Goal: Information Seeking & Learning: Learn about a topic

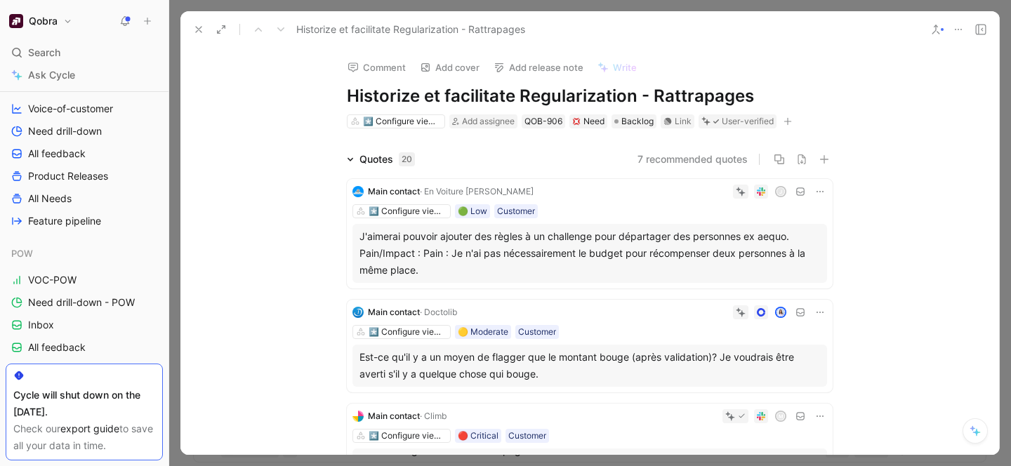
scroll to position [105, 0]
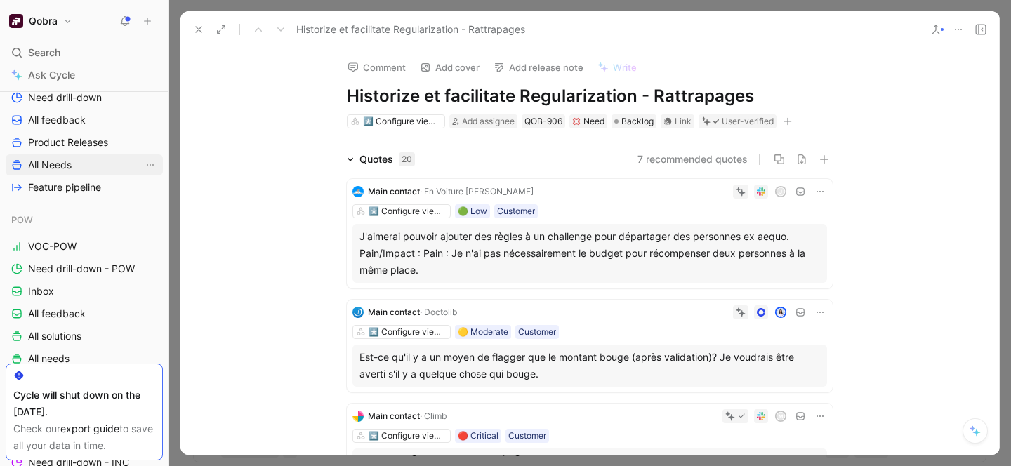
click at [48, 161] on span "All Needs" at bounding box center [50, 165] width 44 height 14
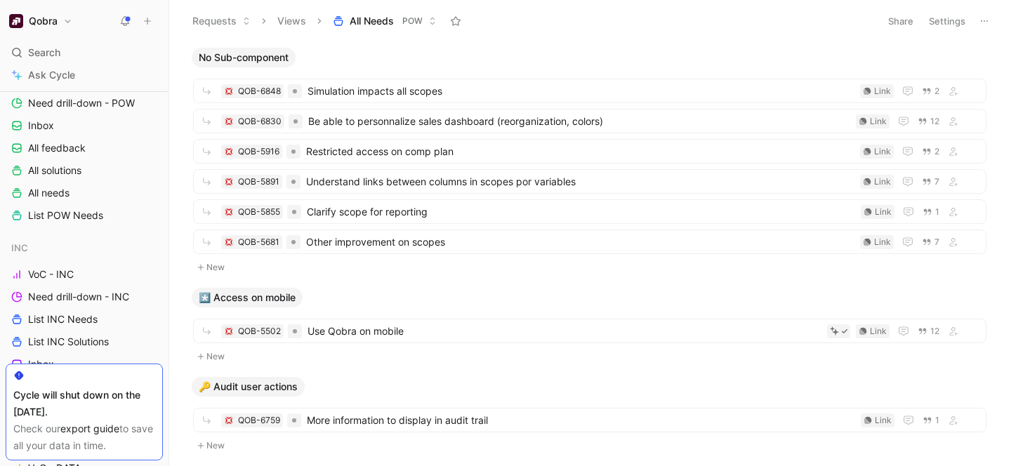
scroll to position [348, 0]
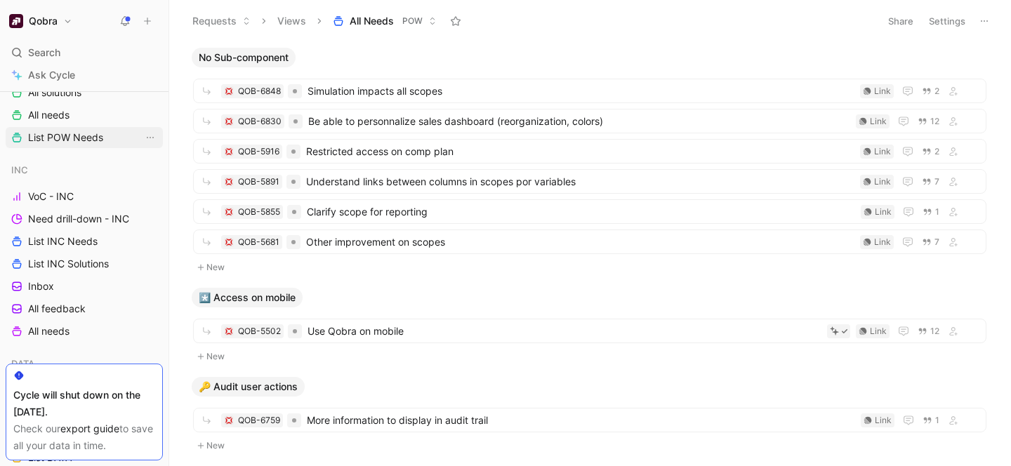
click at [90, 131] on span "List POW Needs" at bounding box center [65, 138] width 75 height 14
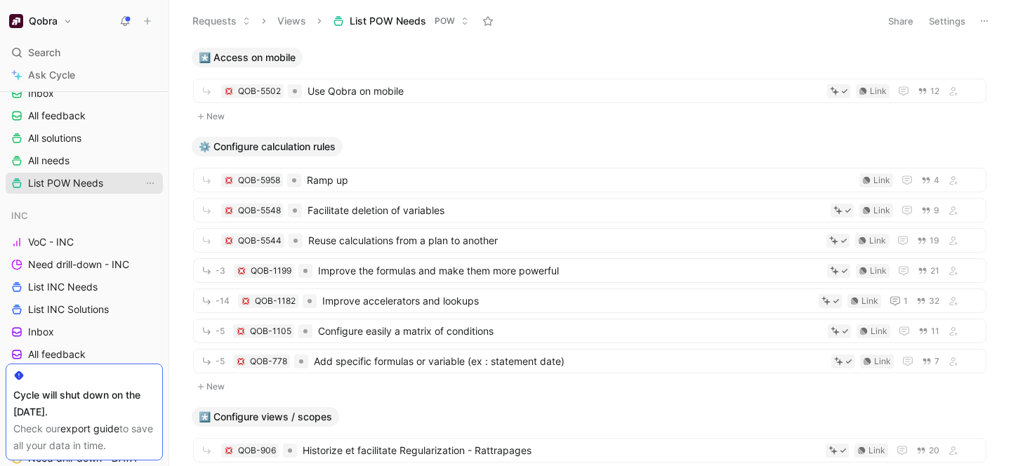
scroll to position [251, 0]
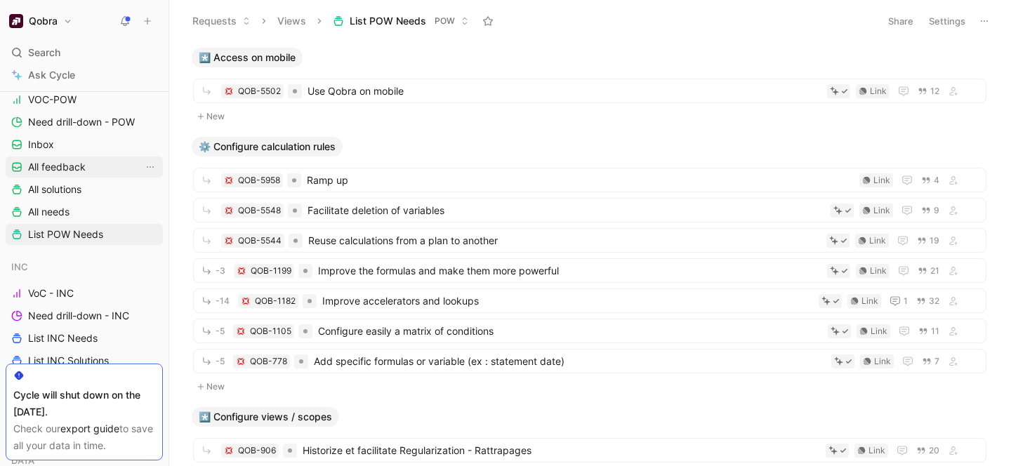
click at [55, 161] on span "All feedback" at bounding box center [57, 167] width 58 height 14
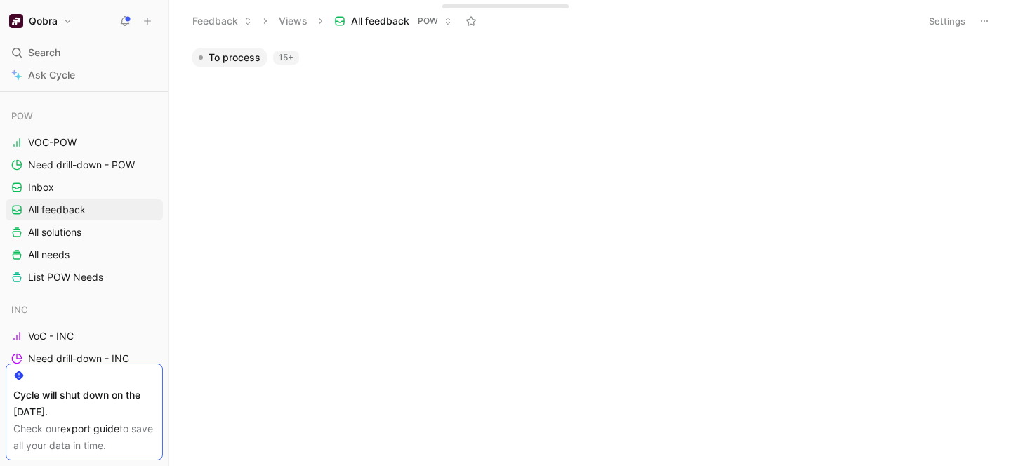
scroll to position [1210, 0]
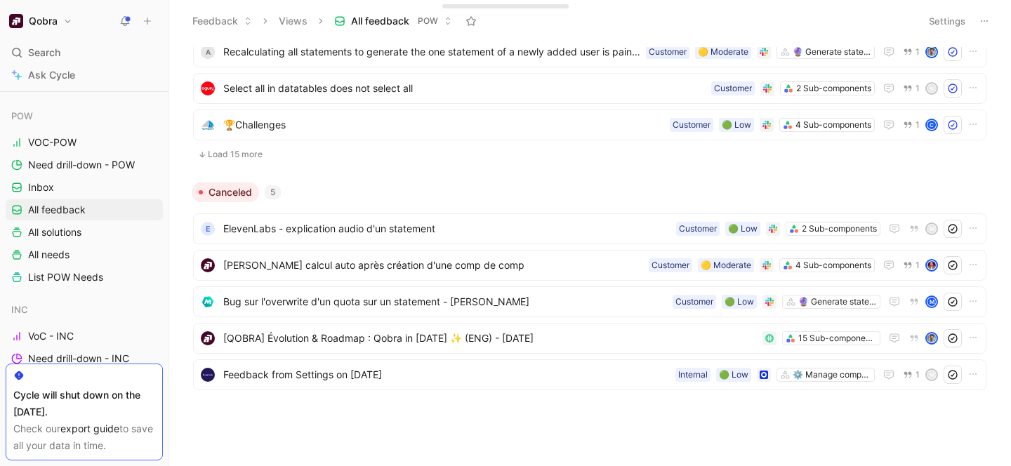
click at [249, 154] on button "Load 15 more" at bounding box center [589, 154] width 793 height 17
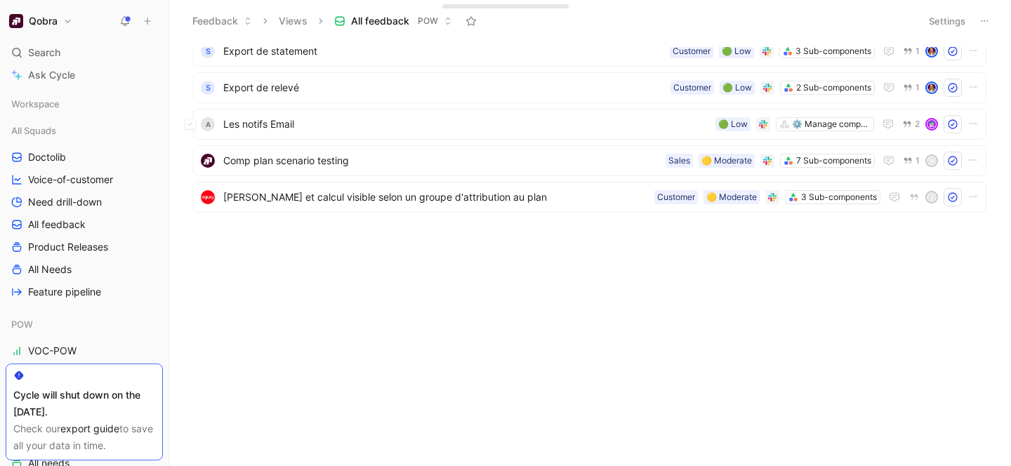
scroll to position [1757, 0]
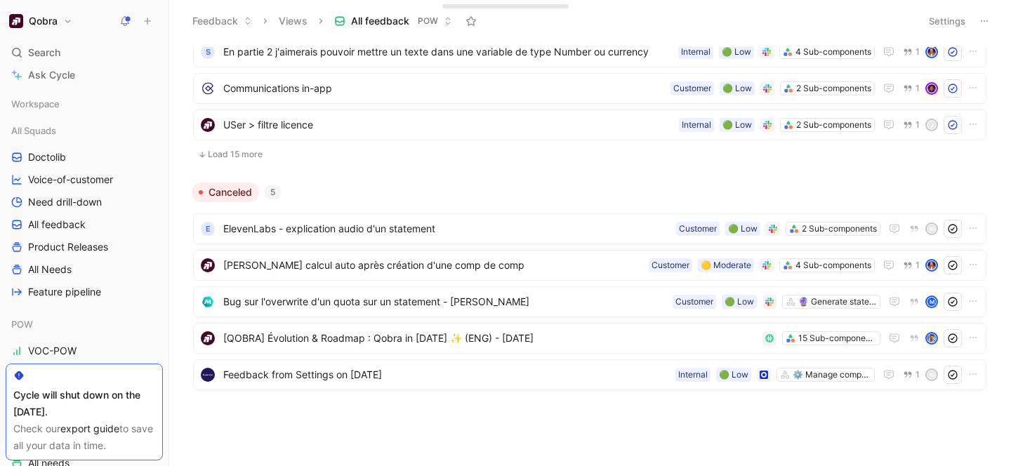
click at [236, 161] on button "Load 15 more" at bounding box center [589, 154] width 793 height 17
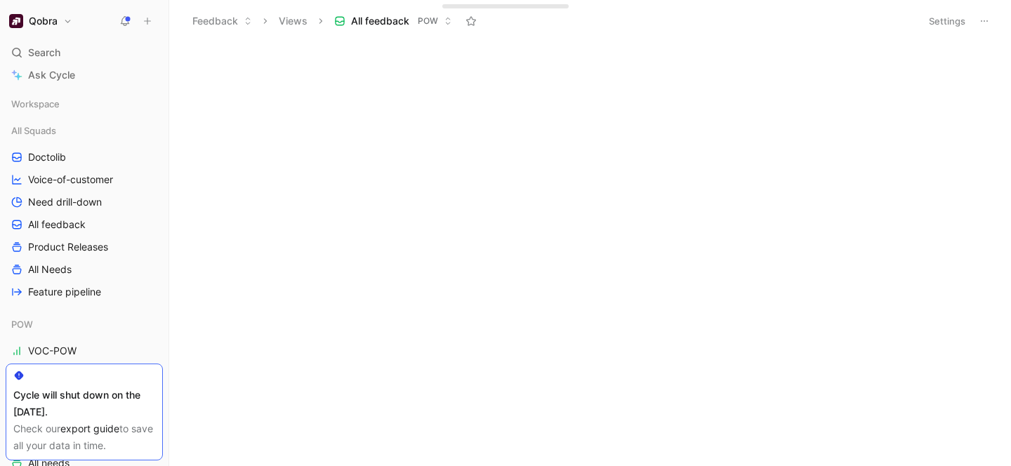
scroll to position [2305, 0]
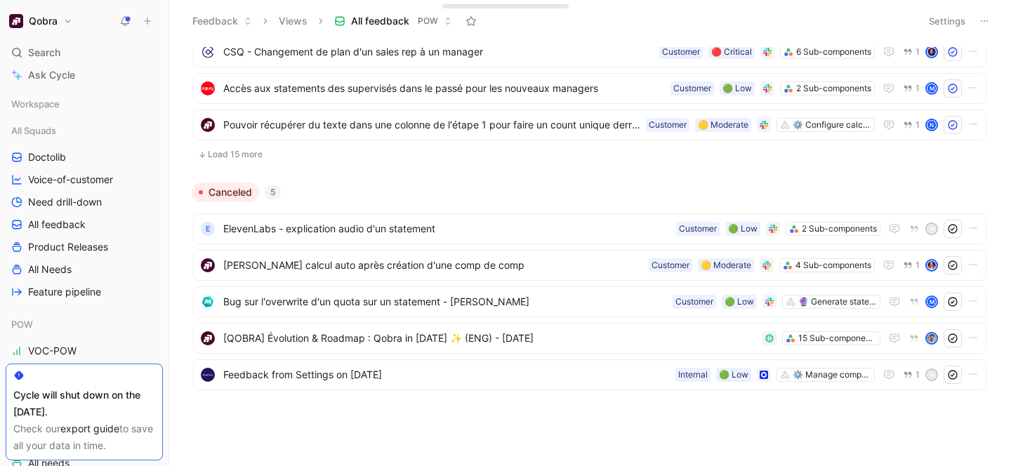
click at [251, 156] on button "Load 15 more" at bounding box center [589, 154] width 793 height 17
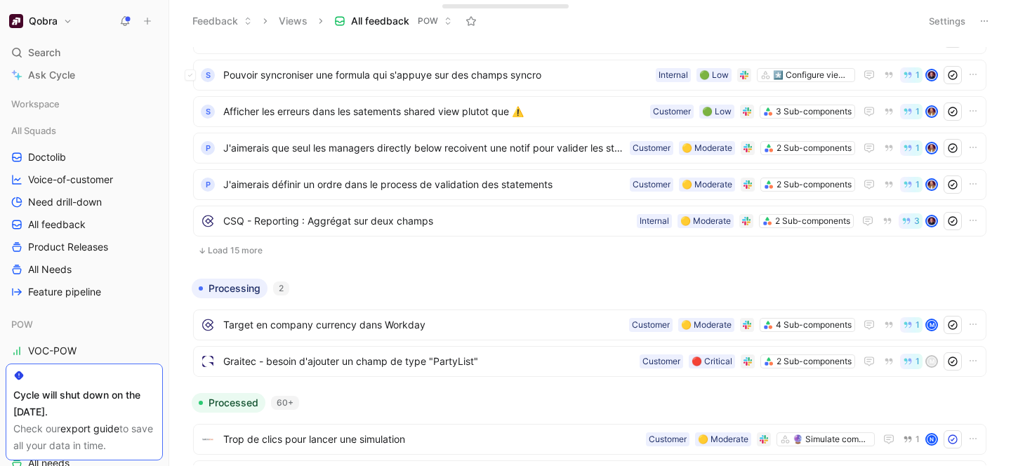
scroll to position [462, 0]
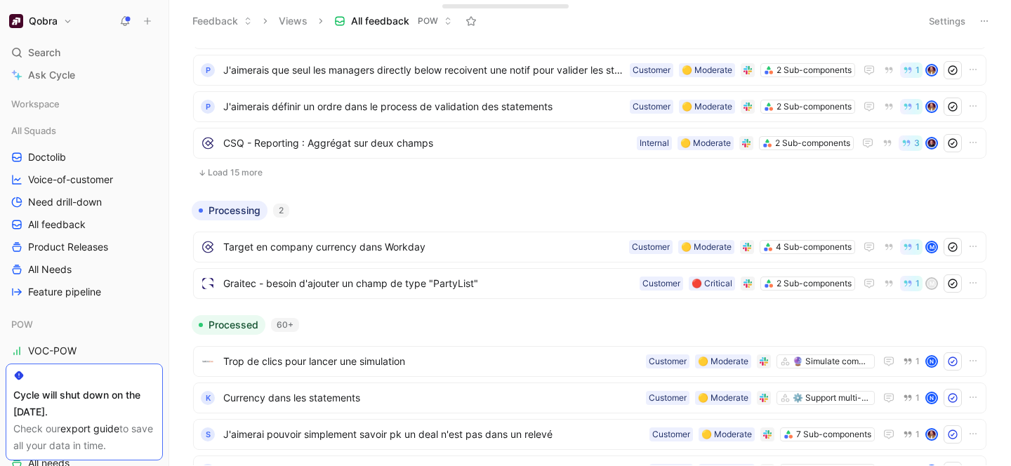
click at [242, 174] on button "Load 15 more" at bounding box center [589, 172] width 793 height 17
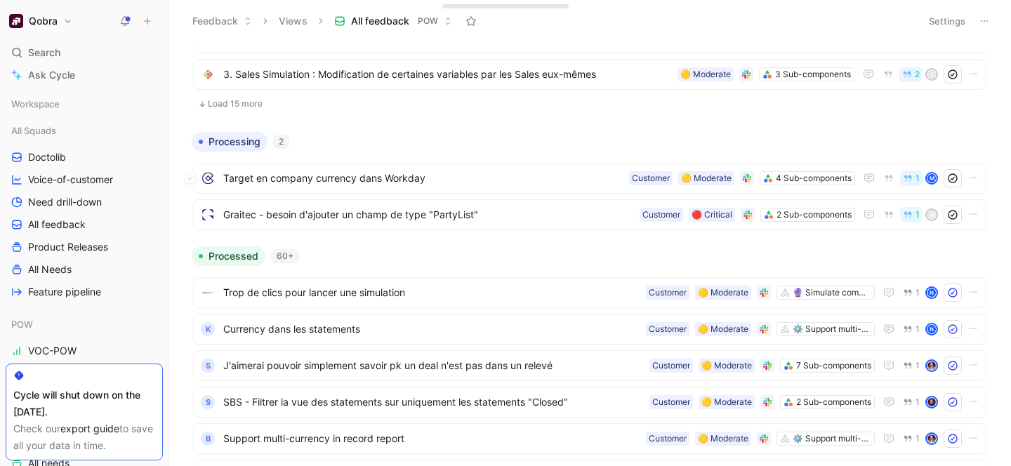
scroll to position [1072, 0]
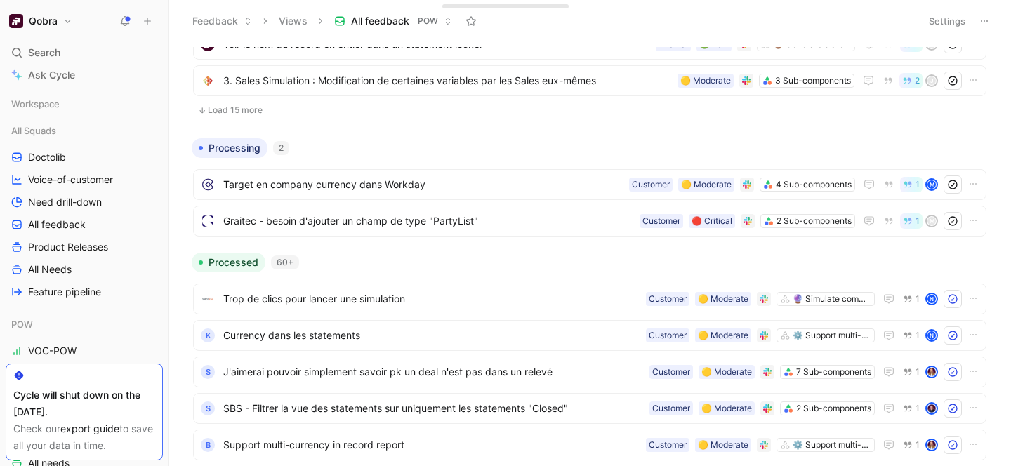
click at [240, 105] on button "Load 15 more" at bounding box center [589, 110] width 793 height 17
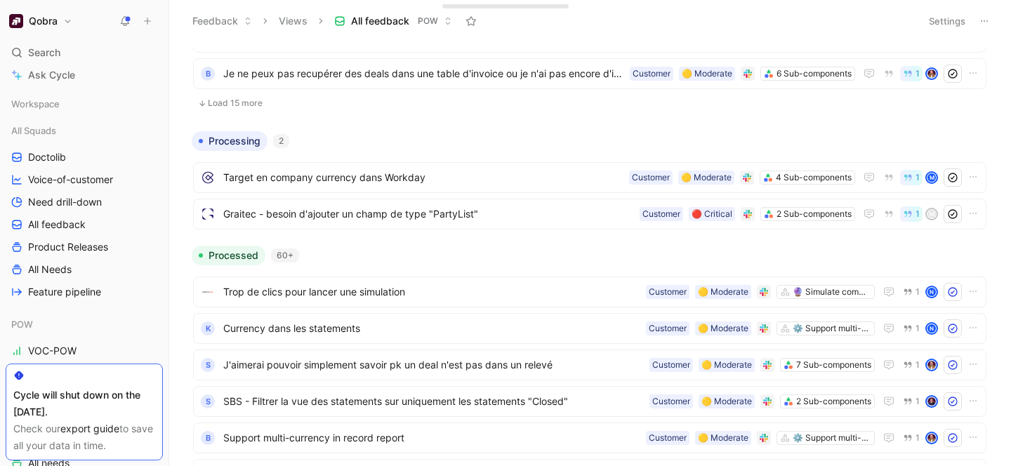
scroll to position [1648, 0]
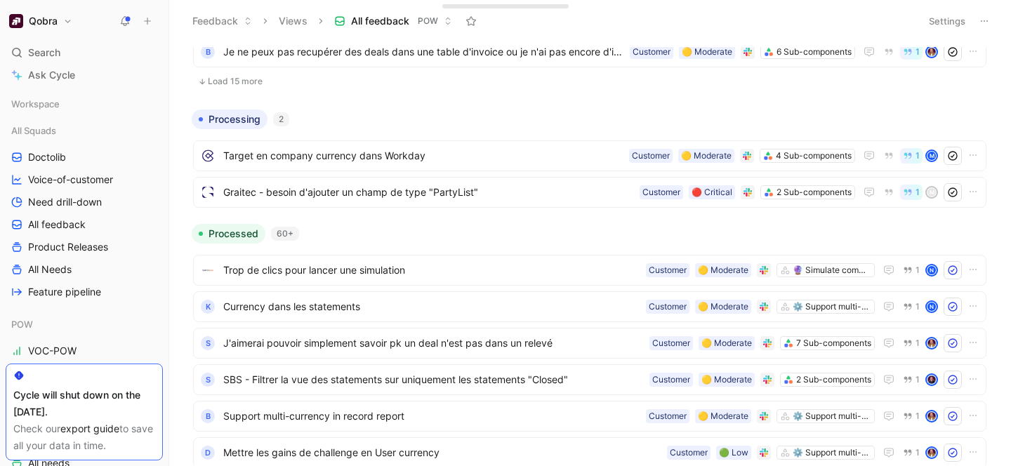
click at [246, 82] on button "Load 15 more" at bounding box center [589, 81] width 793 height 17
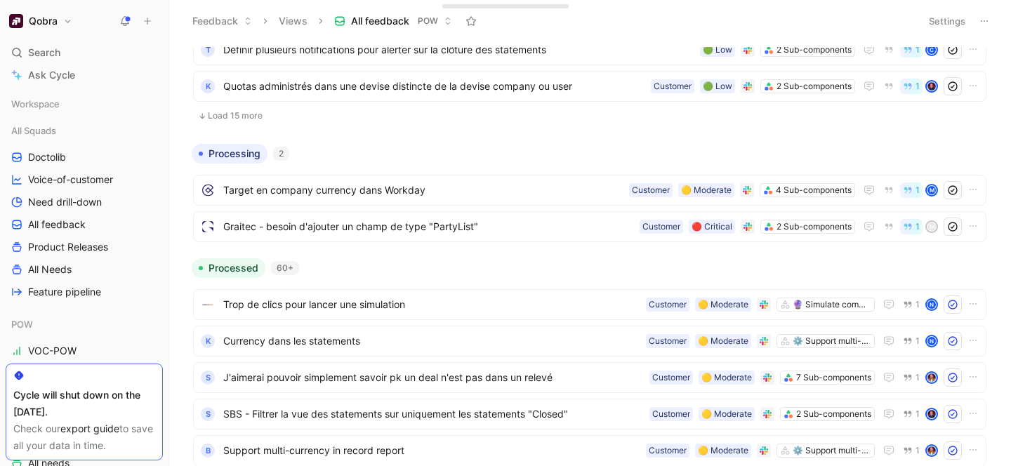
scroll to position [2222, 0]
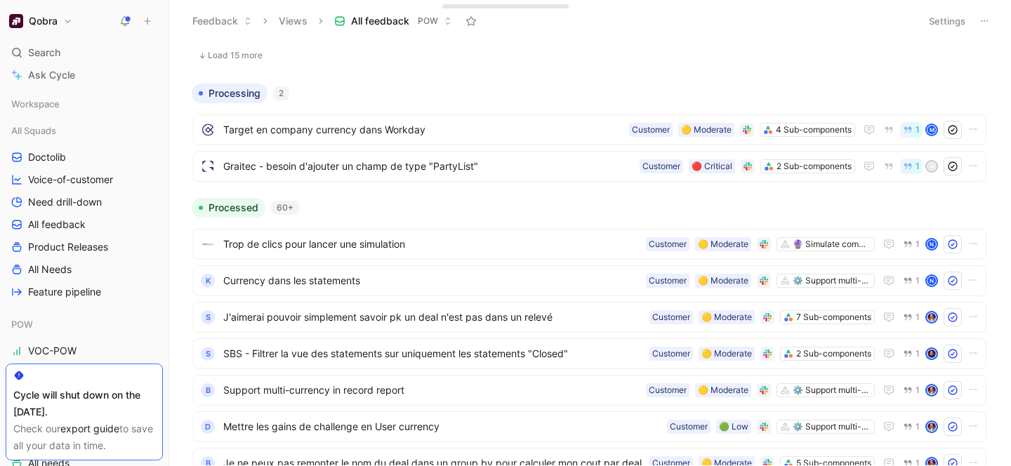
click at [249, 60] on button "Load 15 more" at bounding box center [589, 55] width 793 height 17
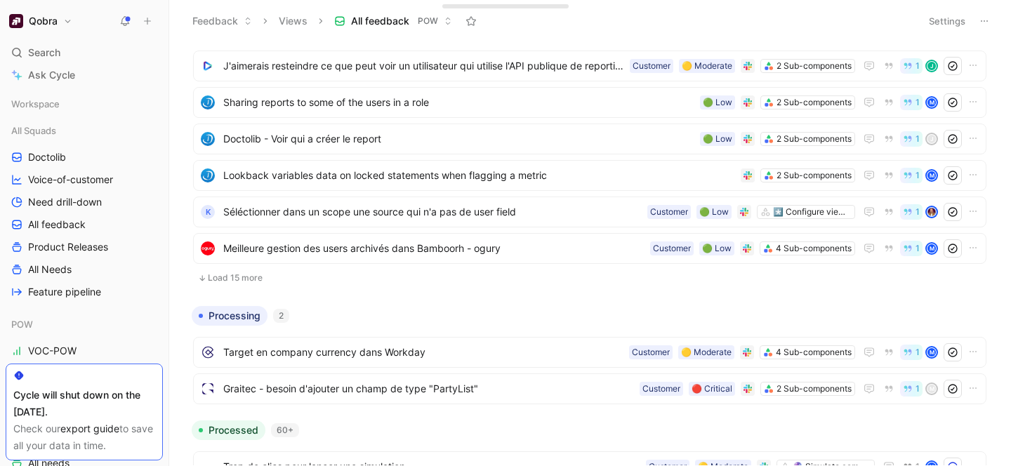
scroll to position [2762, 0]
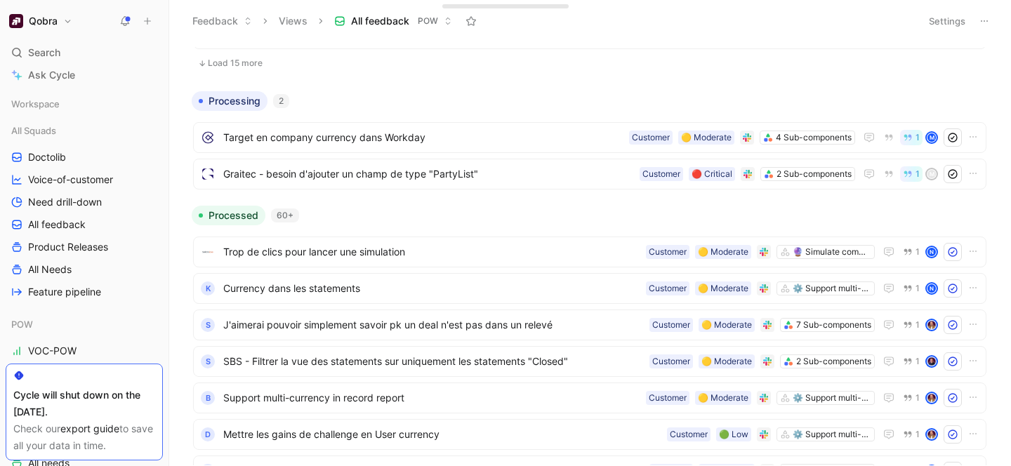
click at [246, 63] on button "Load 15 more" at bounding box center [589, 63] width 793 height 17
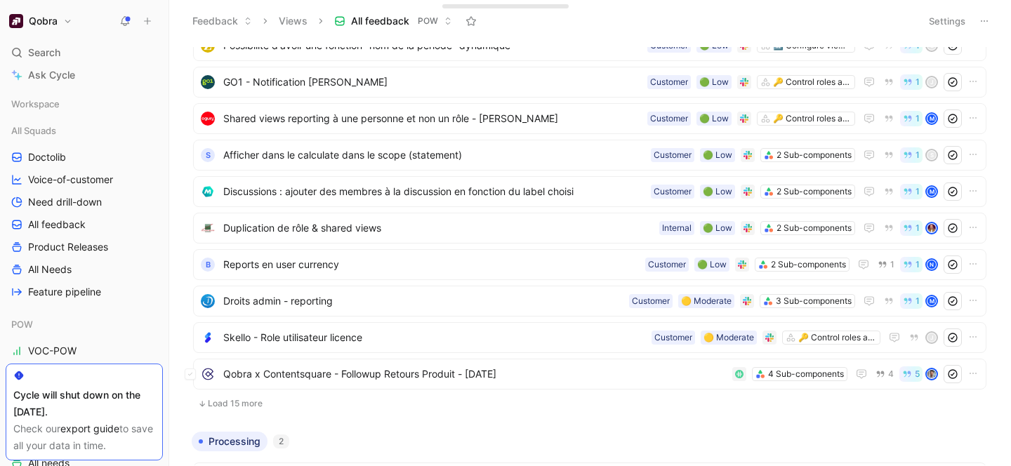
scroll to position [3260, 0]
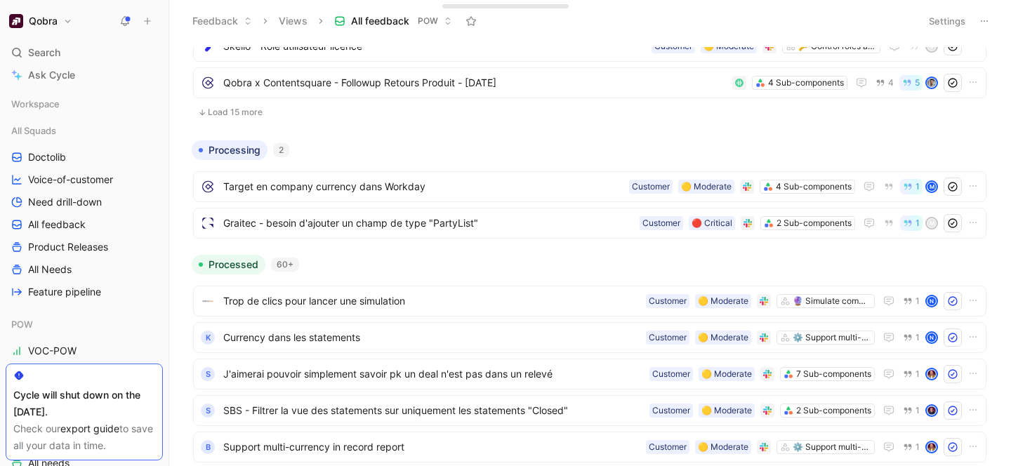
click at [252, 112] on button "Load 15 more" at bounding box center [589, 112] width 793 height 17
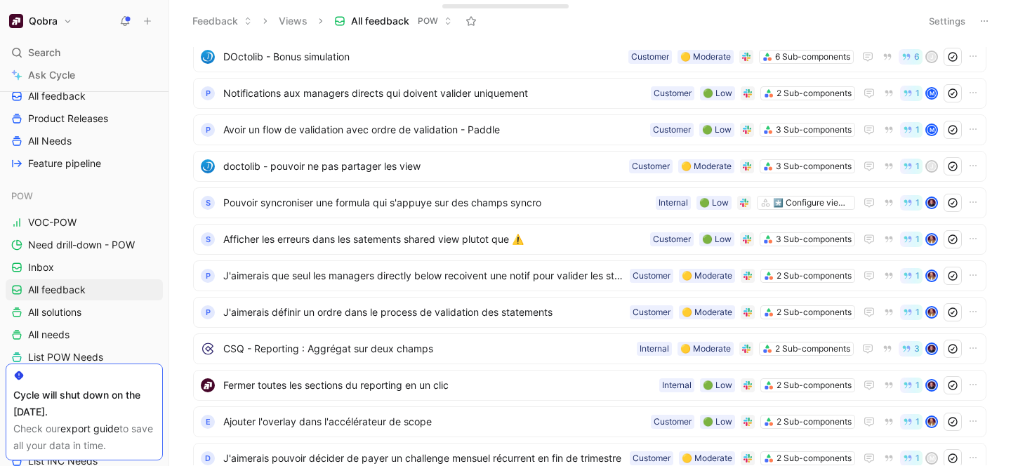
scroll to position [0, 0]
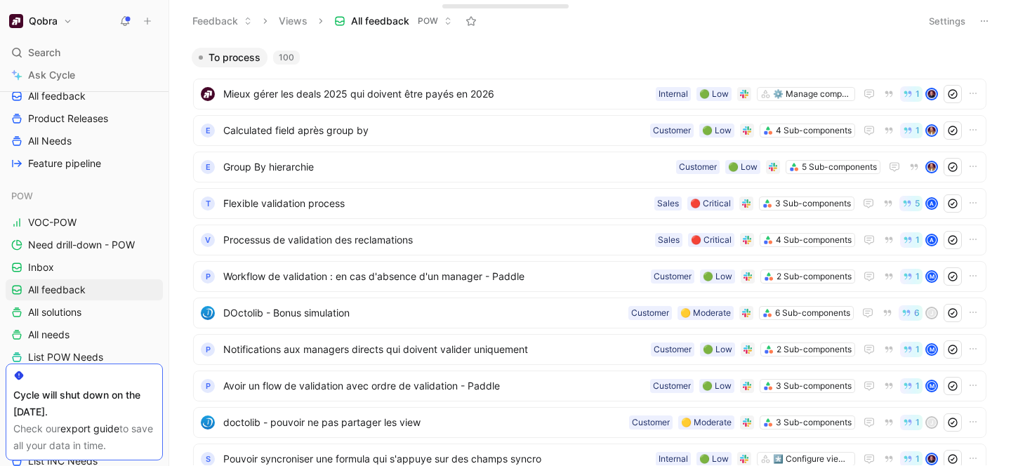
click at [591, 37] on header "Feedback Views All feedback POW Settings" at bounding box center [590, 21] width 842 height 42
click at [707, 18] on div "Feedback Views All feedback POW" at bounding box center [549, 21] width 728 height 24
click at [618, 34] on header "Feedback Views All feedback POW Settings" at bounding box center [590, 21] width 842 height 42
click at [519, 53] on div "To process 100" at bounding box center [589, 58] width 807 height 20
click at [505, 48] on div "To process 100" at bounding box center [589, 58] width 807 height 20
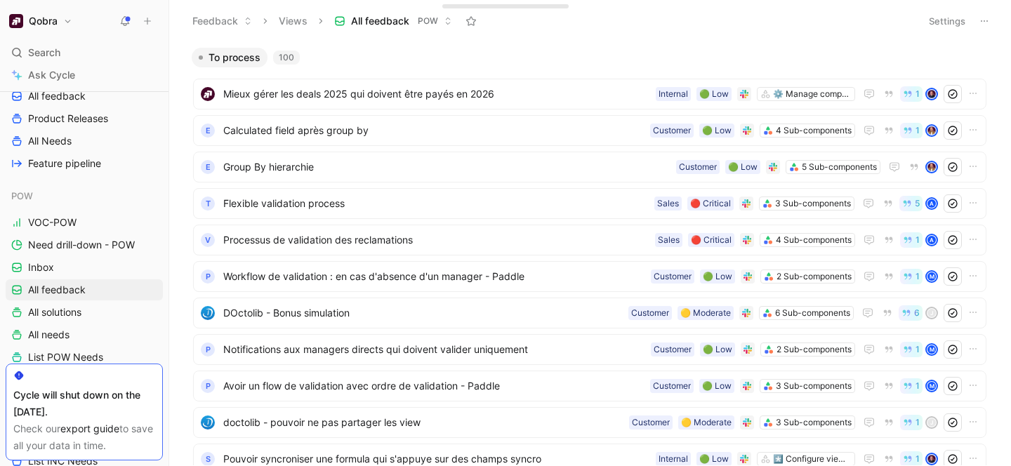
click at [512, 55] on div "To process 100" at bounding box center [589, 58] width 807 height 20
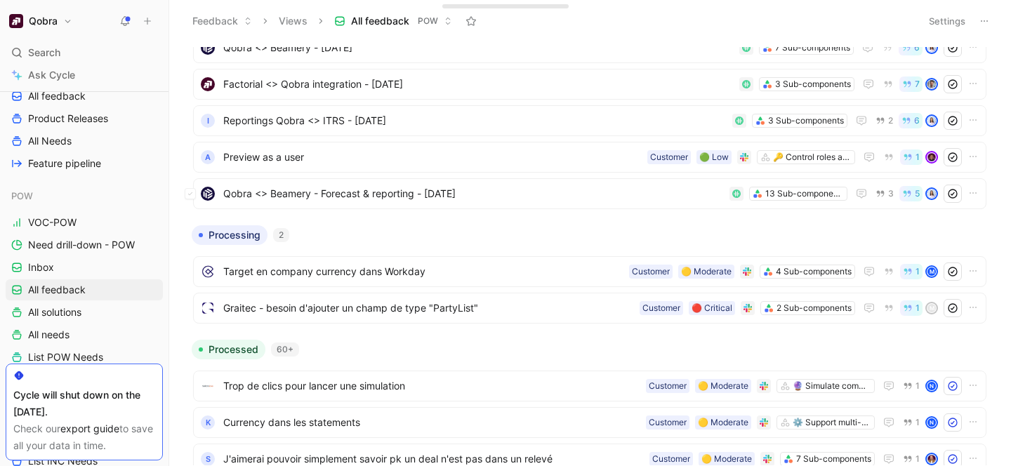
scroll to position [3517, 0]
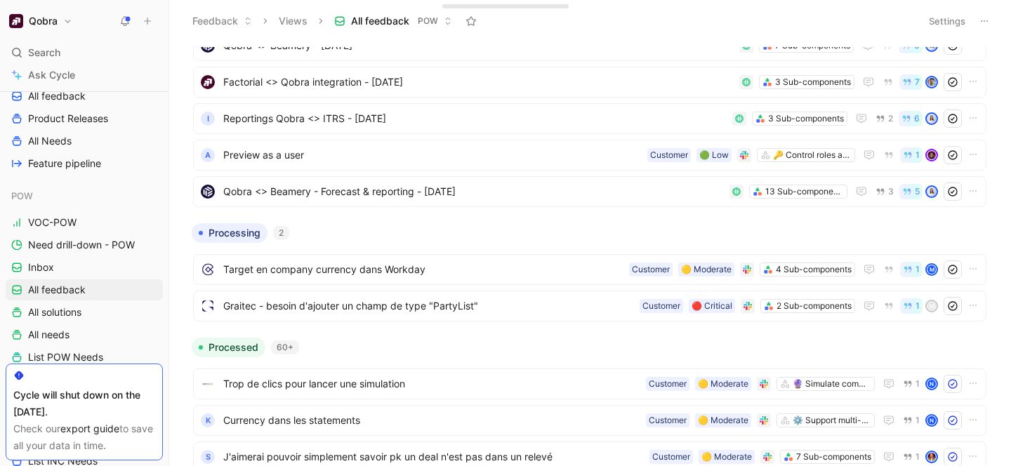
click at [997, 199] on body "Qobra Search ⌘ K Ask Cycle Workspace All Squads Doctolib Voice-of-customer Need…" at bounding box center [505, 233] width 1011 height 466
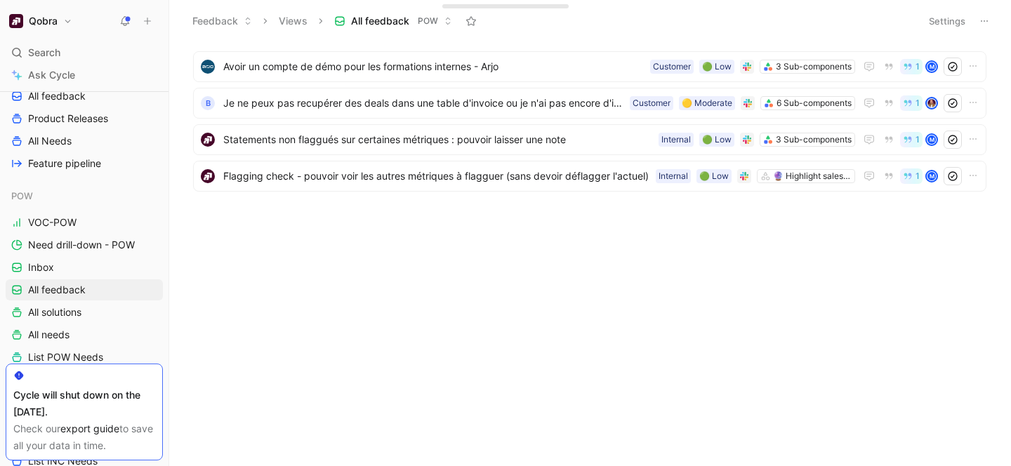
scroll to position [0, 0]
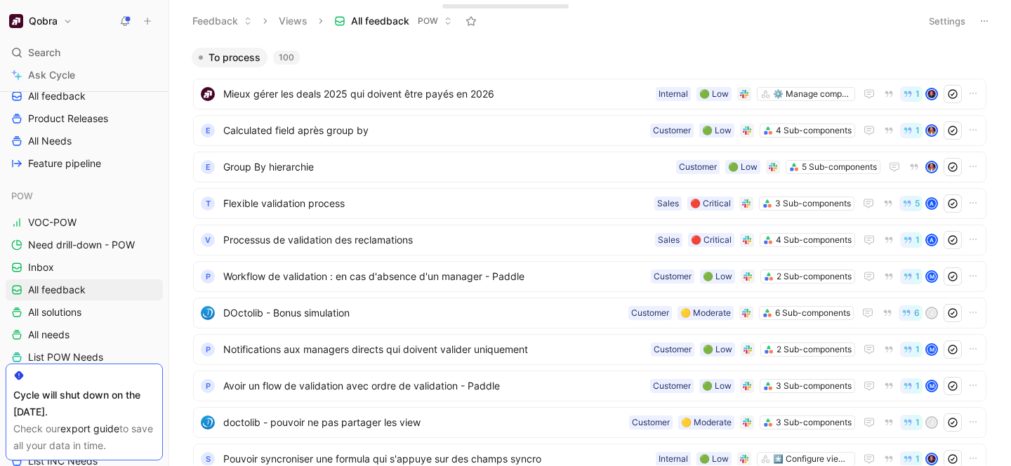
click at [475, 62] on div "To process 100" at bounding box center [589, 58] width 807 height 20
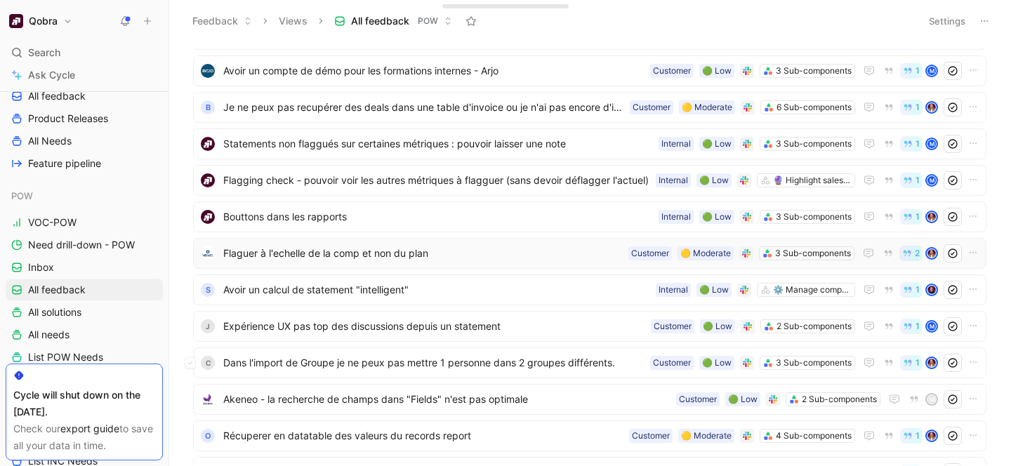
scroll to position [1590, 0]
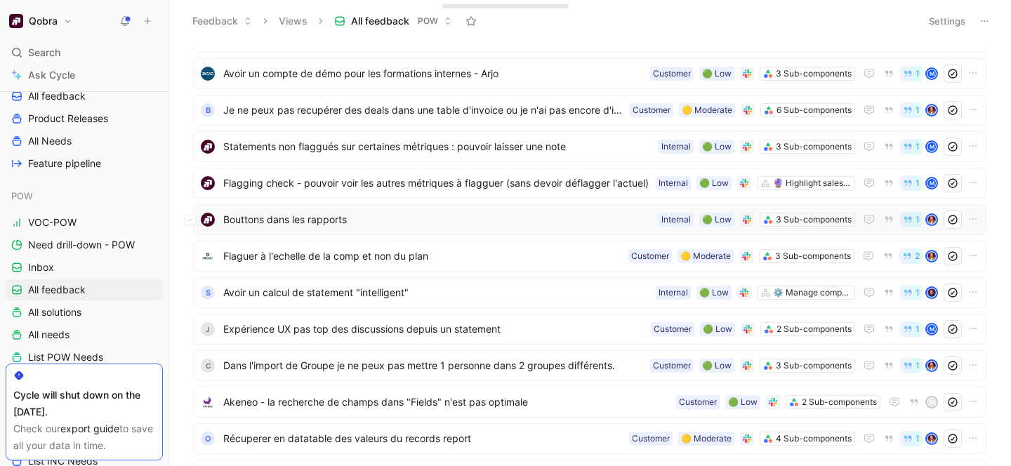
click at [390, 218] on span "Bouttons dans les rapports" at bounding box center [438, 219] width 430 height 17
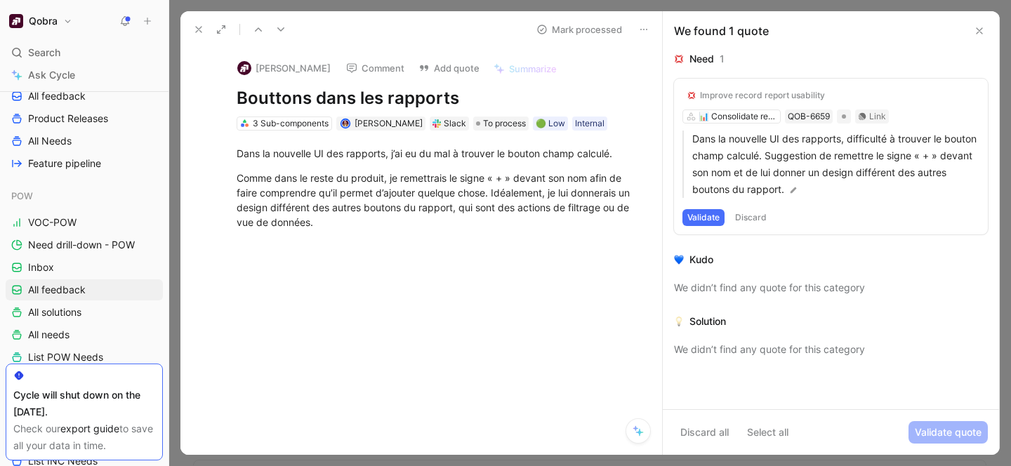
click at [772, 58] on div "Need 1" at bounding box center [831, 59] width 314 height 17
click at [271, 126] on div "3 Sub-components" at bounding box center [291, 124] width 76 height 14
click at [199, 28] on use at bounding box center [199, 30] width 6 height 6
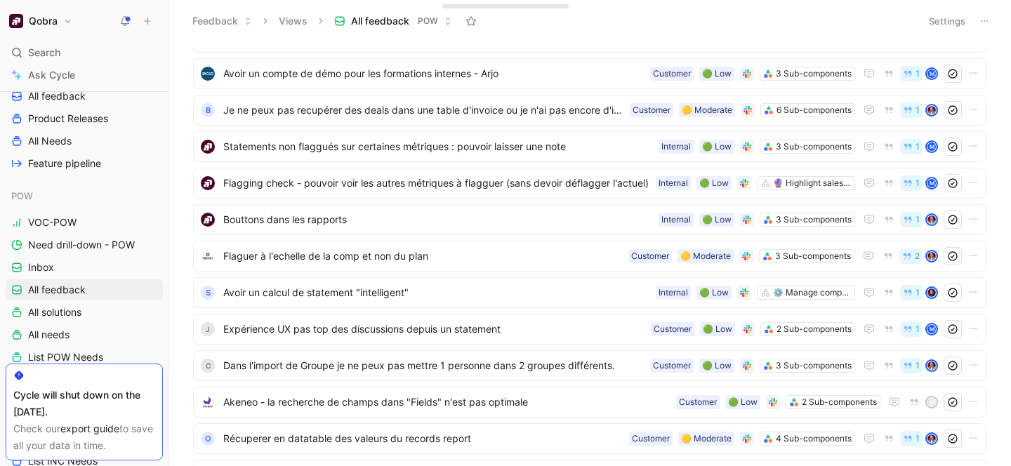
click at [504, 37] on header "Feedback Views All feedback POW Settings" at bounding box center [590, 21] width 842 height 42
